Goal: Task Accomplishment & Management: Use online tool/utility

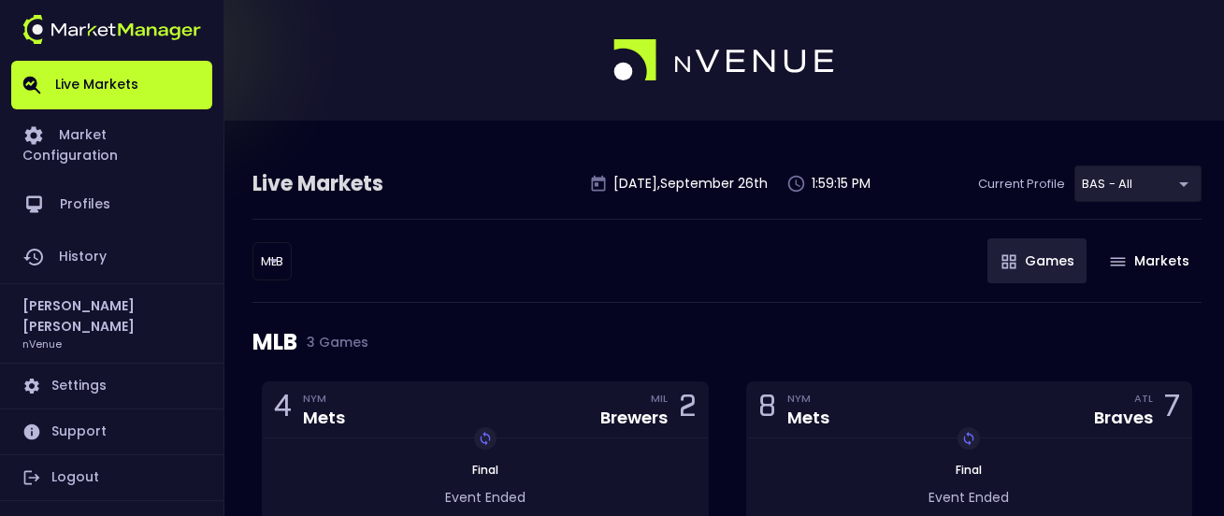
scroll to position [41, 0]
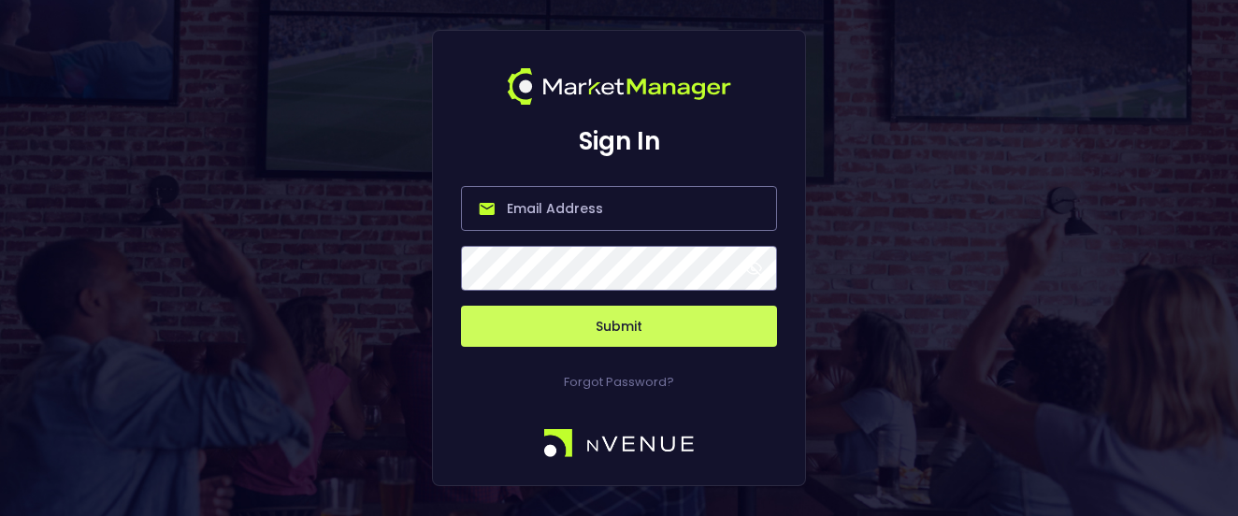
type input "[PERSON_NAME][EMAIL_ADDRESS][DOMAIN_NAME]"
click at [565, 310] on button "Submit" at bounding box center [619, 326] width 316 height 41
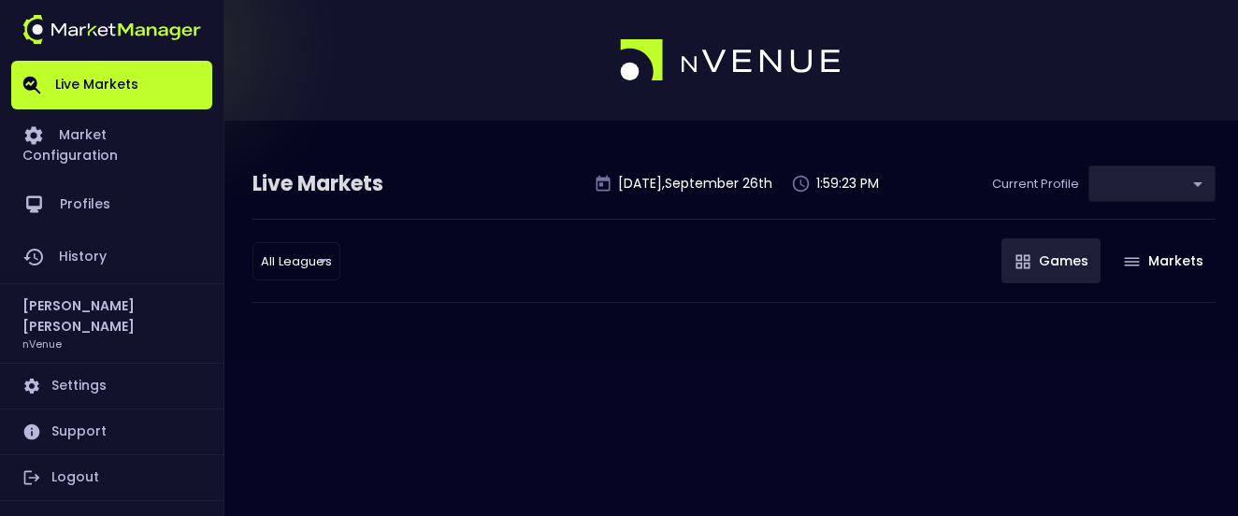
type input "0d810fa5-e353-4d9c-b11d-31f095cae871"
